Goal: Information Seeking & Learning: Learn about a topic

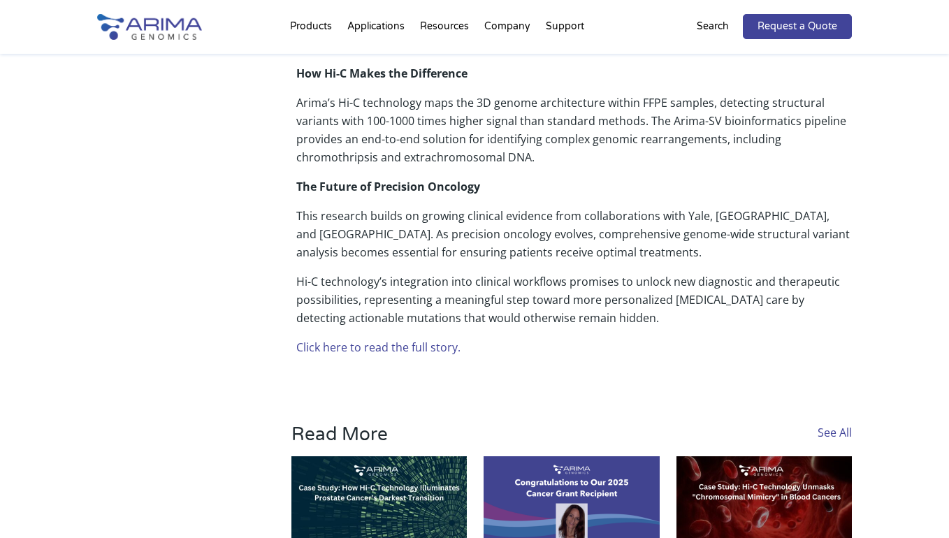
scroll to position [928, 0]
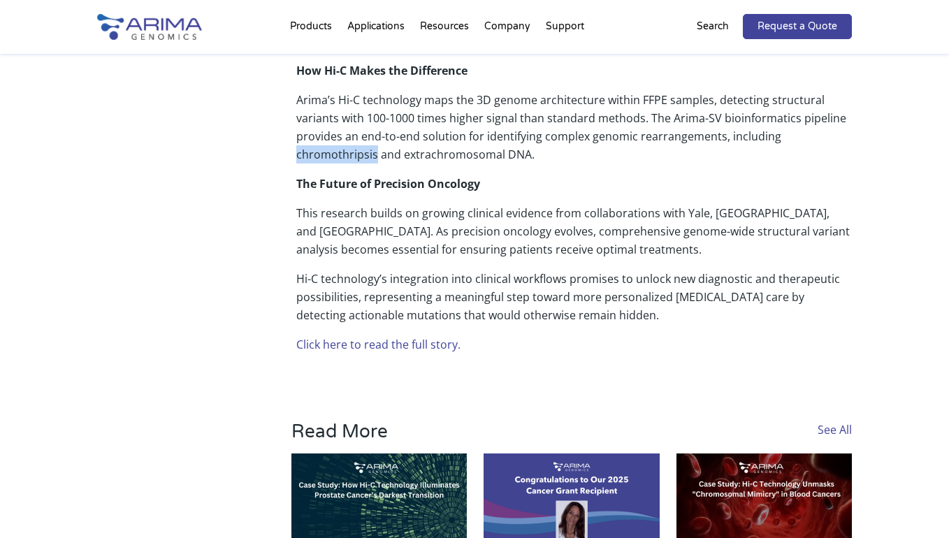
drag, startPoint x: 298, startPoint y: 152, endPoint x: 375, endPoint y: 149, distance: 76.3
click at [375, 149] on p "Arima’s Hi-C technology maps the 3D genome architecture within FFPE samples, de…" at bounding box center [574, 133] width 556 height 84
copy p "chromothripsis"
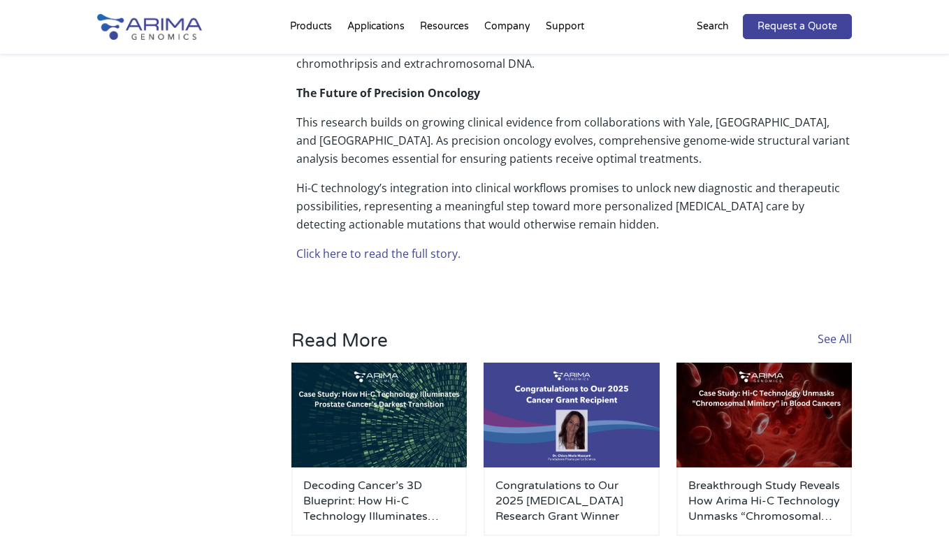
scroll to position [1020, 0]
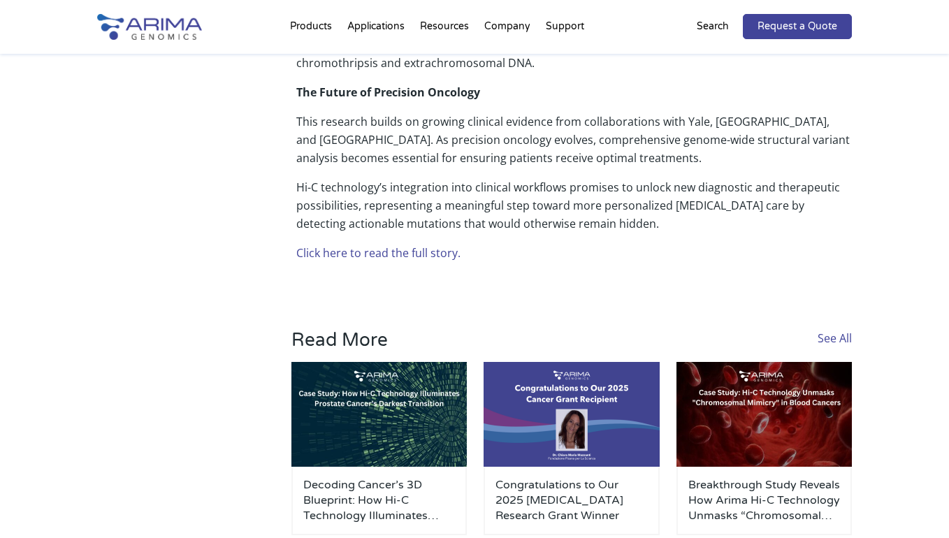
click at [377, 254] on link "Click here to read the full story." at bounding box center [378, 252] width 164 height 15
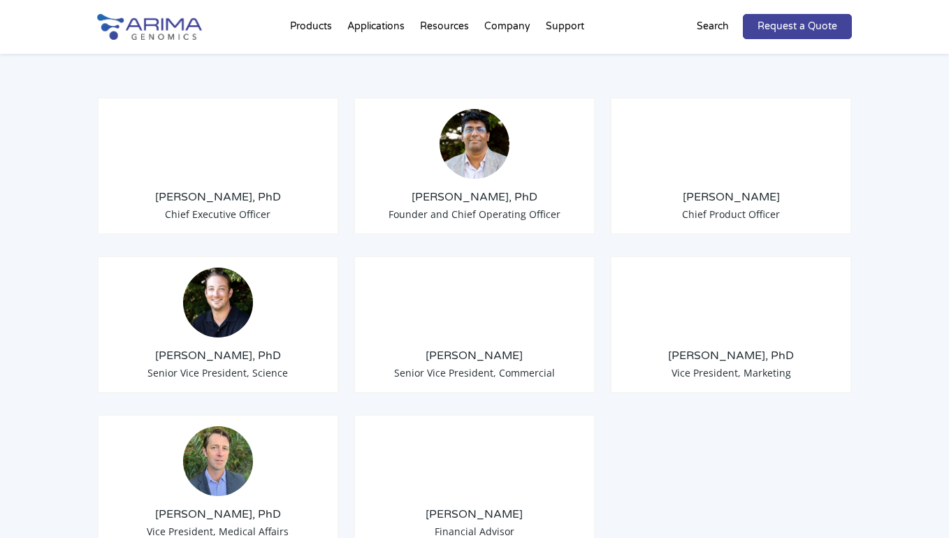
scroll to position [1134, 0]
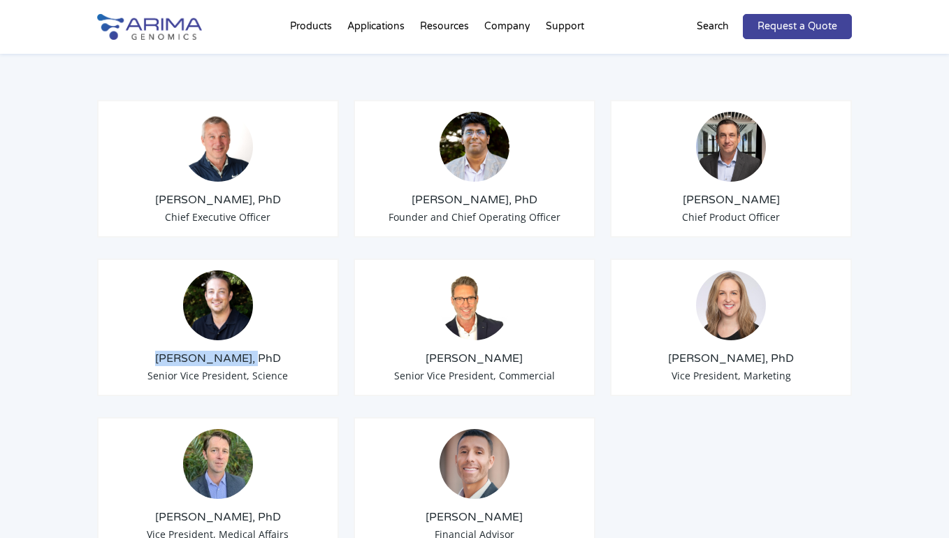
drag, startPoint x: 247, startPoint y: 338, endPoint x: 159, endPoint y: 335, distance: 88.1
click at [159, 351] on h3 "Anthony Schmitt, PhD" at bounding box center [218, 358] width 218 height 15
copy h3 "Anthony Schmitt"
